Goal: Navigation & Orientation: Understand site structure

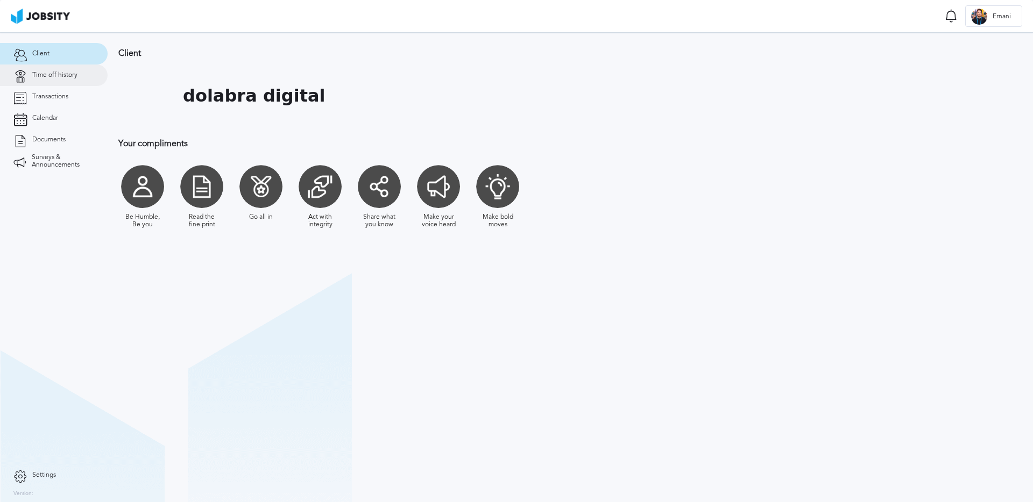
click at [40, 79] on span "Time off history" at bounding box center [54, 76] width 45 height 8
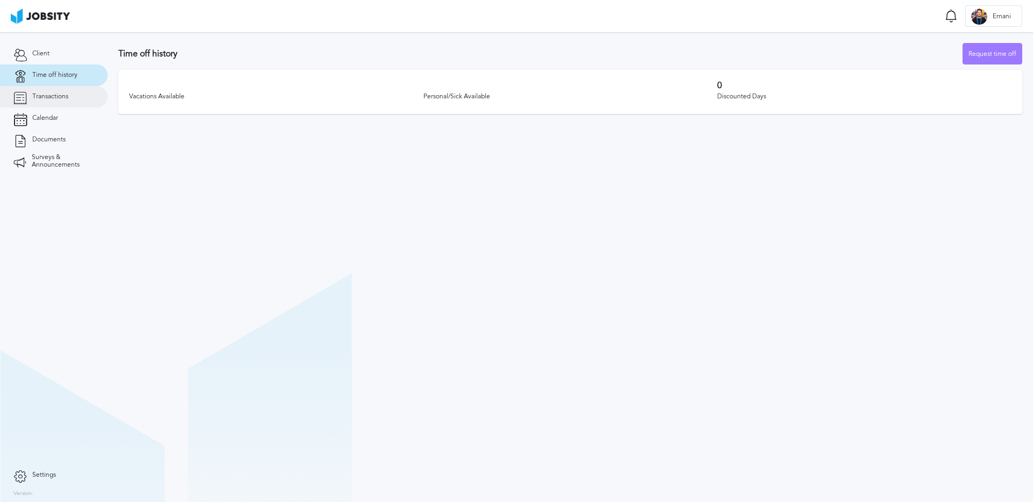
click at [50, 98] on span "Transactions" at bounding box center [50, 97] width 36 height 8
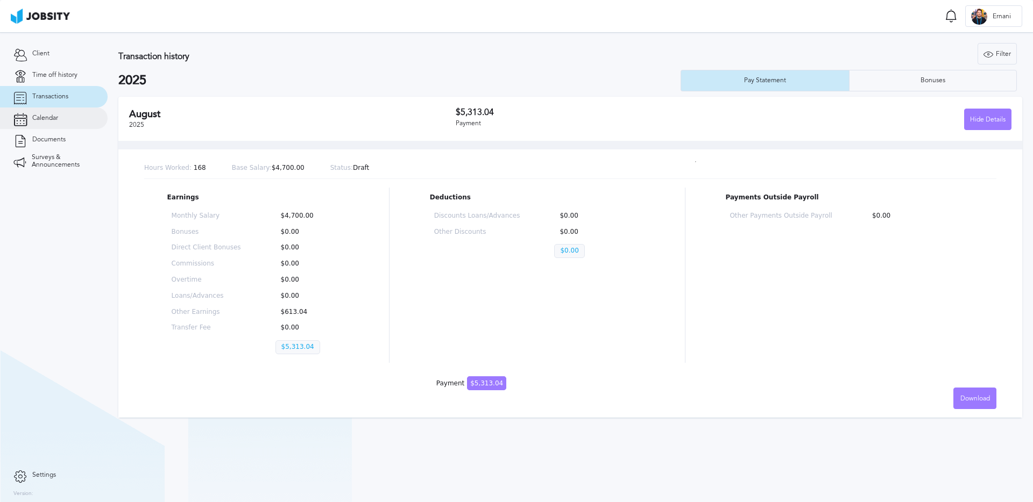
click at [51, 115] on span "Calendar" at bounding box center [45, 119] width 26 height 8
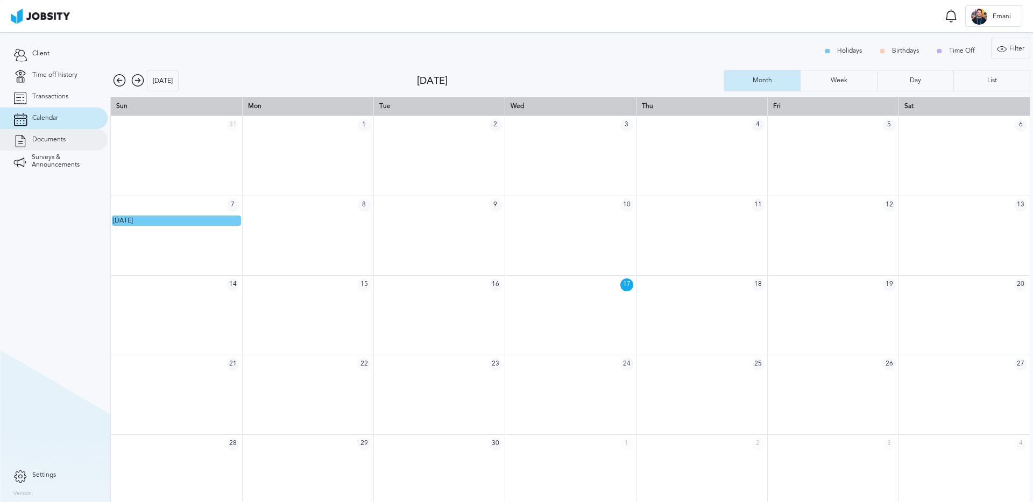
click at [63, 139] on span "Documents" at bounding box center [48, 140] width 33 height 8
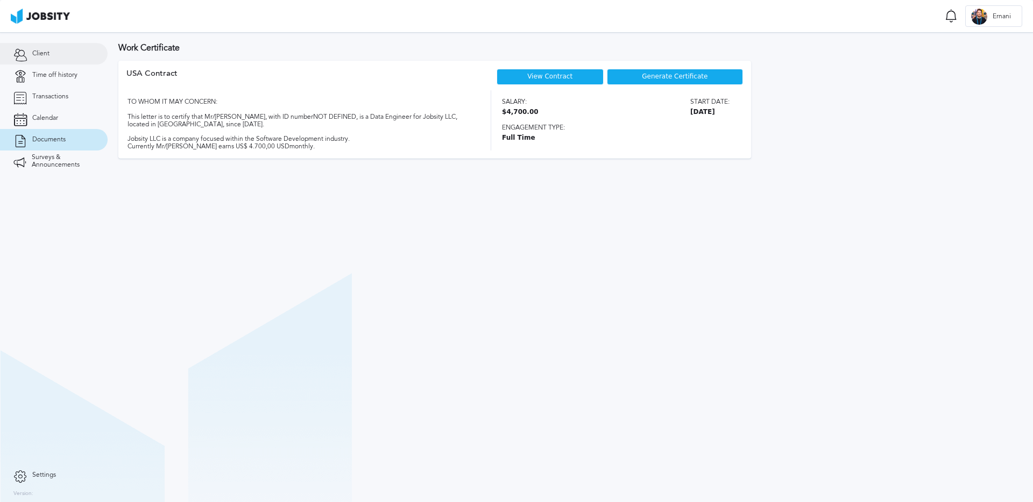
click at [55, 57] on link "Client" at bounding box center [54, 54] width 108 height 22
